Goal: Task Accomplishment & Management: Complete application form

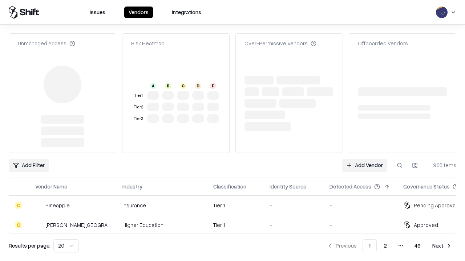
click at [364, 159] on link "Add Vendor" at bounding box center [363, 165] width 45 height 13
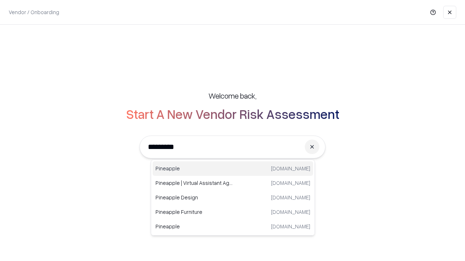
click at [233, 169] on div "Pineapple [DOMAIN_NAME]" at bounding box center [232, 168] width 160 height 15
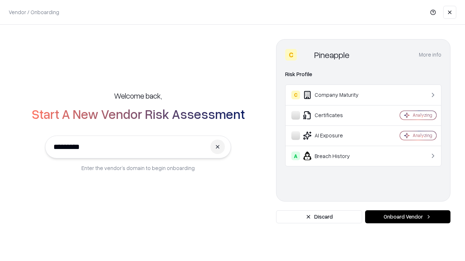
type input "*********"
click at [407, 217] on button "Onboard Vendor" at bounding box center [407, 216] width 85 height 13
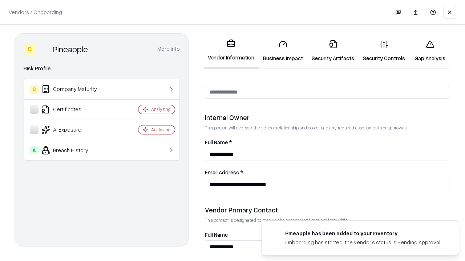
scroll to position [376, 0]
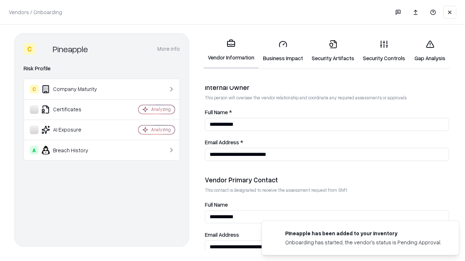
click at [283, 51] on link "Business Impact" at bounding box center [282, 51] width 49 height 34
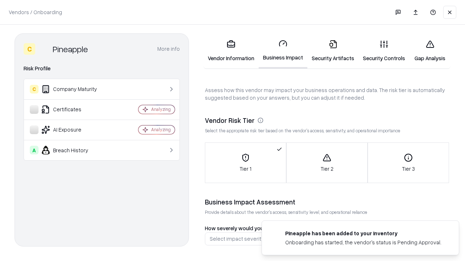
click at [332, 51] on link "Security Artifacts" at bounding box center [332, 51] width 51 height 34
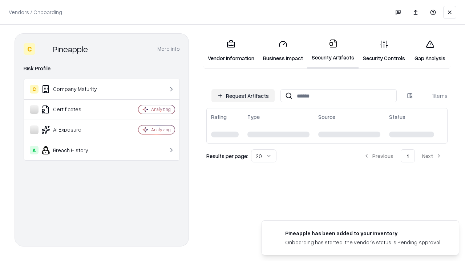
click at [243, 96] on button "Request Artifacts" at bounding box center [242, 95] width 63 height 13
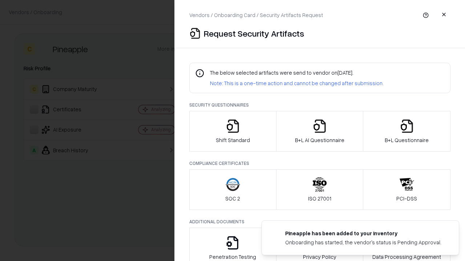
click at [232, 131] on icon "button" at bounding box center [232, 126] width 15 height 15
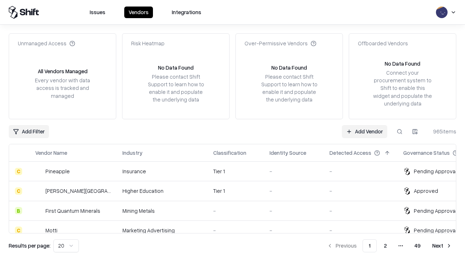
click at [364, 131] on link "Add Vendor" at bounding box center [363, 131] width 45 height 13
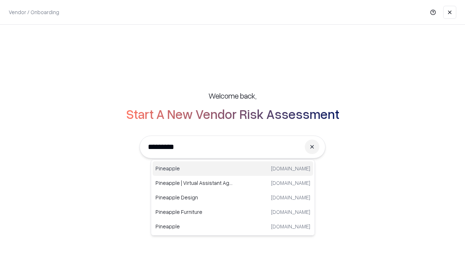
click at [233, 169] on div "Pineapple [DOMAIN_NAME]" at bounding box center [232, 168] width 160 height 15
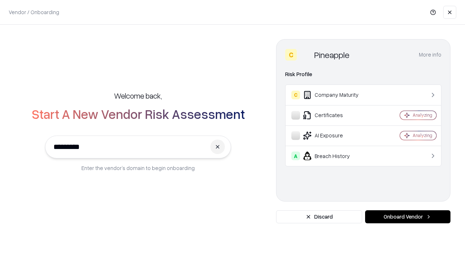
type input "*********"
click at [407, 217] on button "Onboard Vendor" at bounding box center [407, 216] width 85 height 13
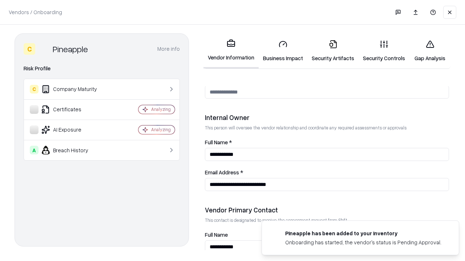
scroll to position [376, 0]
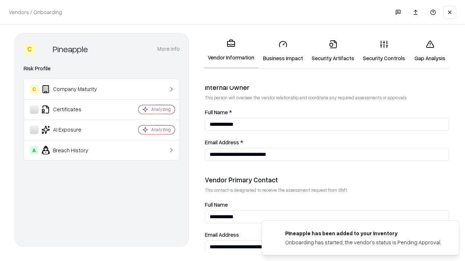
click at [429, 51] on link "Gap Analysis" at bounding box center [429, 51] width 41 height 34
